Goal: Transaction & Acquisition: Subscribe to service/newsletter

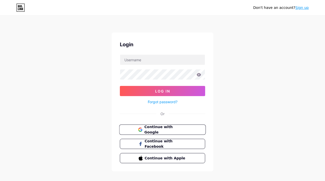
click at [166, 126] on span "Continue with Google" at bounding box center [165, 129] width 42 height 11
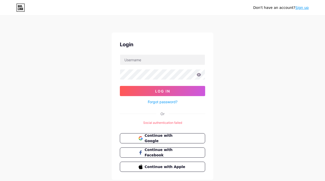
click at [308, 8] on link "Sign up" at bounding box center [302, 8] width 13 height 4
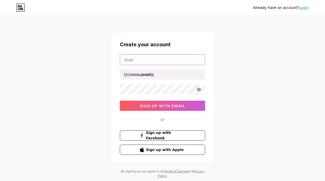
click at [153, 59] on input "text" at bounding box center [162, 60] width 85 height 10
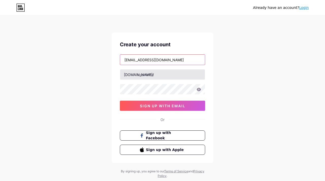
type input "nematovoybekjon544@gmail.com"
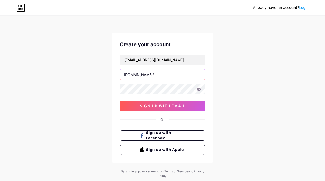
click at [148, 77] on input "text" at bounding box center [162, 74] width 85 height 10
type input "oybekk"
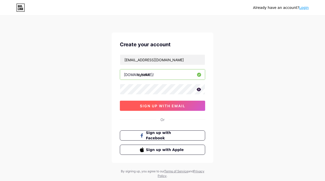
click at [135, 105] on button "sign up with email" at bounding box center [162, 106] width 85 height 10
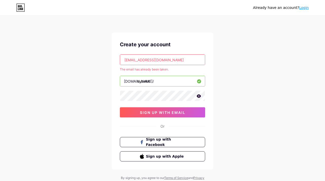
scroll to position [19, 0]
